Goal: Task Accomplishment & Management: Use online tool/utility

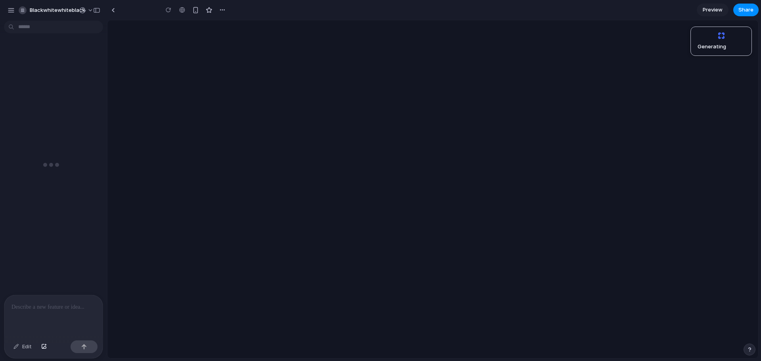
type input "**********"
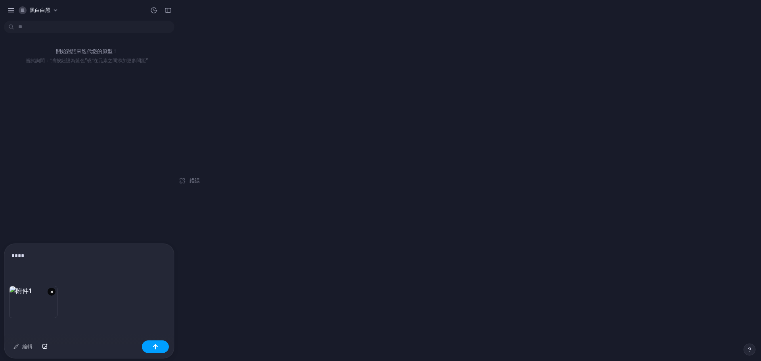
click at [148, 346] on button "button" at bounding box center [155, 346] width 27 height 13
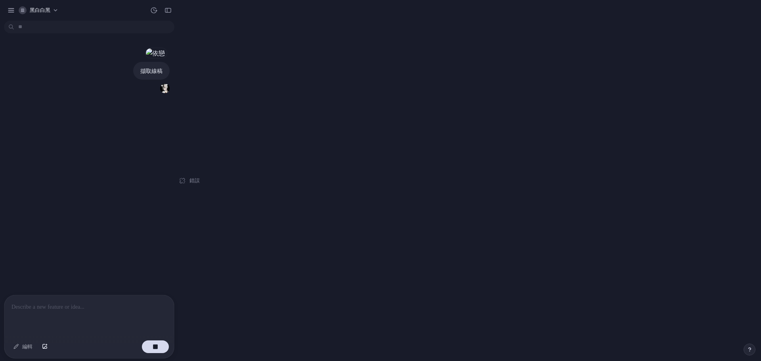
click at [188, 177] on div "錯誤" at bounding box center [188, 180] width 21 height 361
click at [194, 179] on font "錯誤" at bounding box center [194, 180] width 10 height 6
drag, startPoint x: 526, startPoint y: 234, endPoint x: 522, endPoint y: 234, distance: 4.4
click at [526, 234] on div "黑白白黑 擷取線稿 編輯 錯誤" at bounding box center [380, 180] width 761 height 361
click at [132, 94] on div "擷取線稿" at bounding box center [87, 78] width 166 height 32
